Goal: Task Accomplishment & Management: Manage account settings

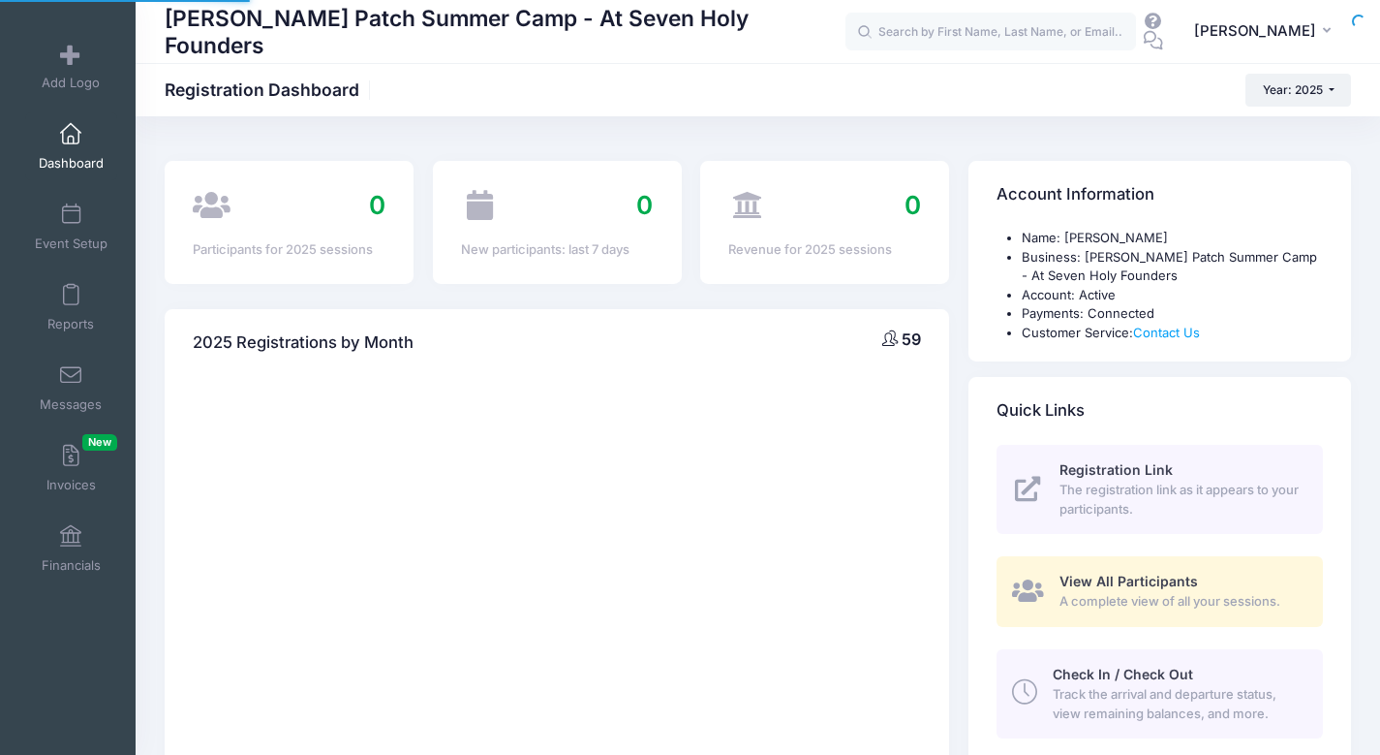
select select
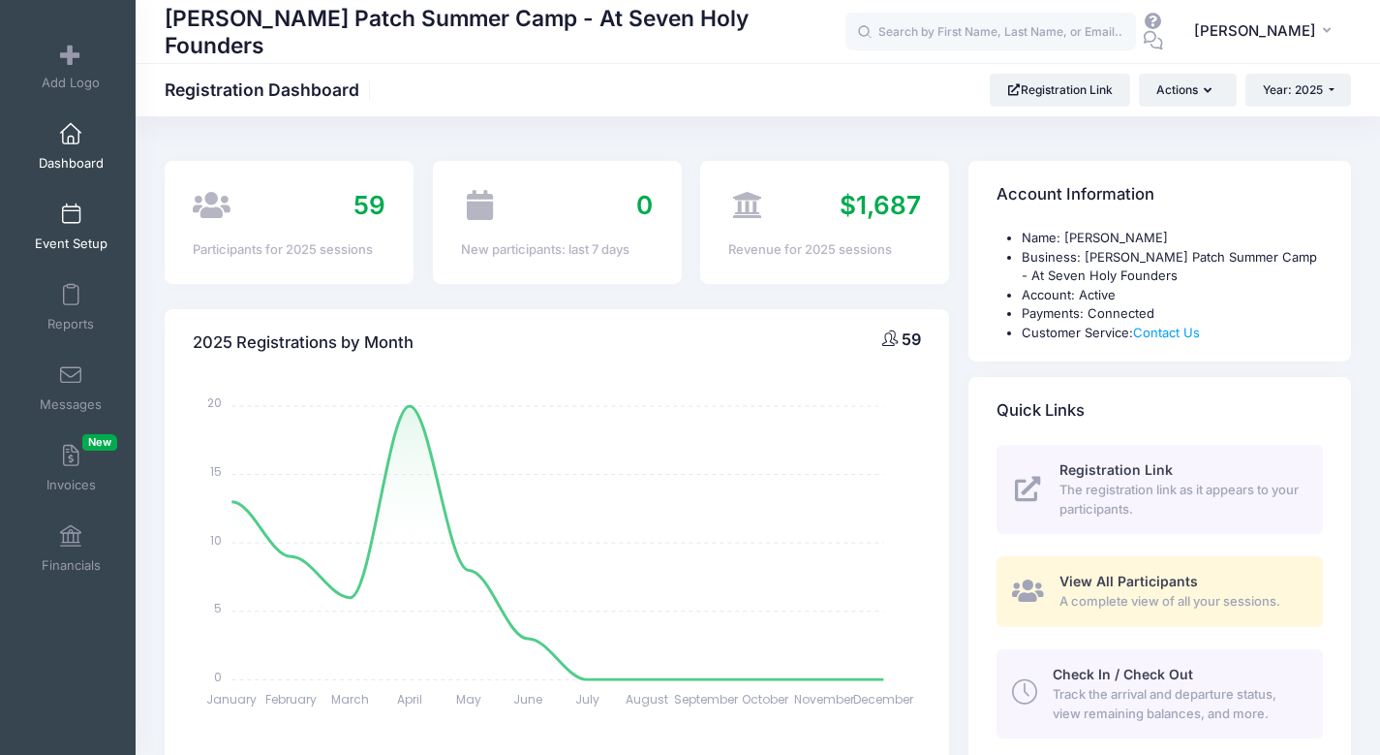
click at [55, 218] on link "Event Setup" at bounding box center [71, 227] width 92 height 68
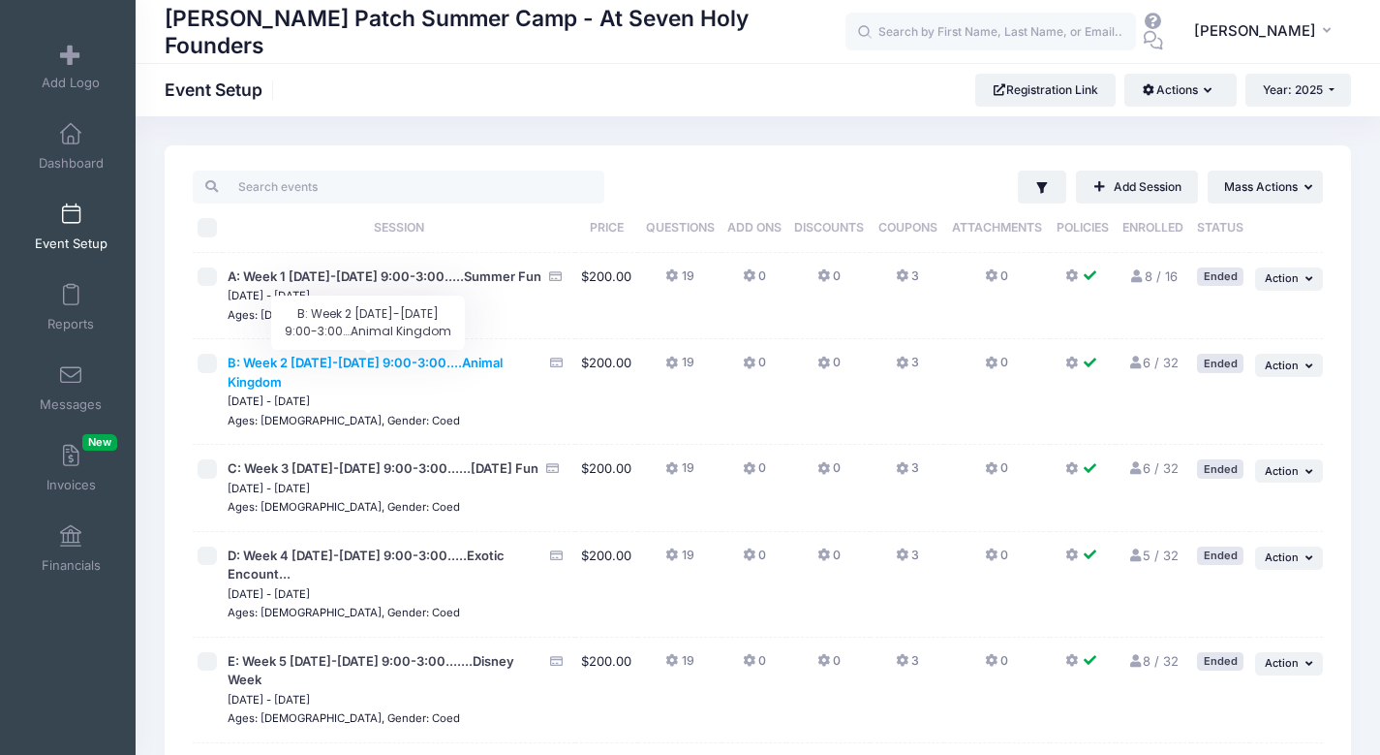
click at [363, 361] on span "B: Week 2 [DATE]-[DATE] 9:00-3:00....Animal Kingdom" at bounding box center [365, 372] width 275 height 35
